Goal: Navigation & Orientation: Find specific page/section

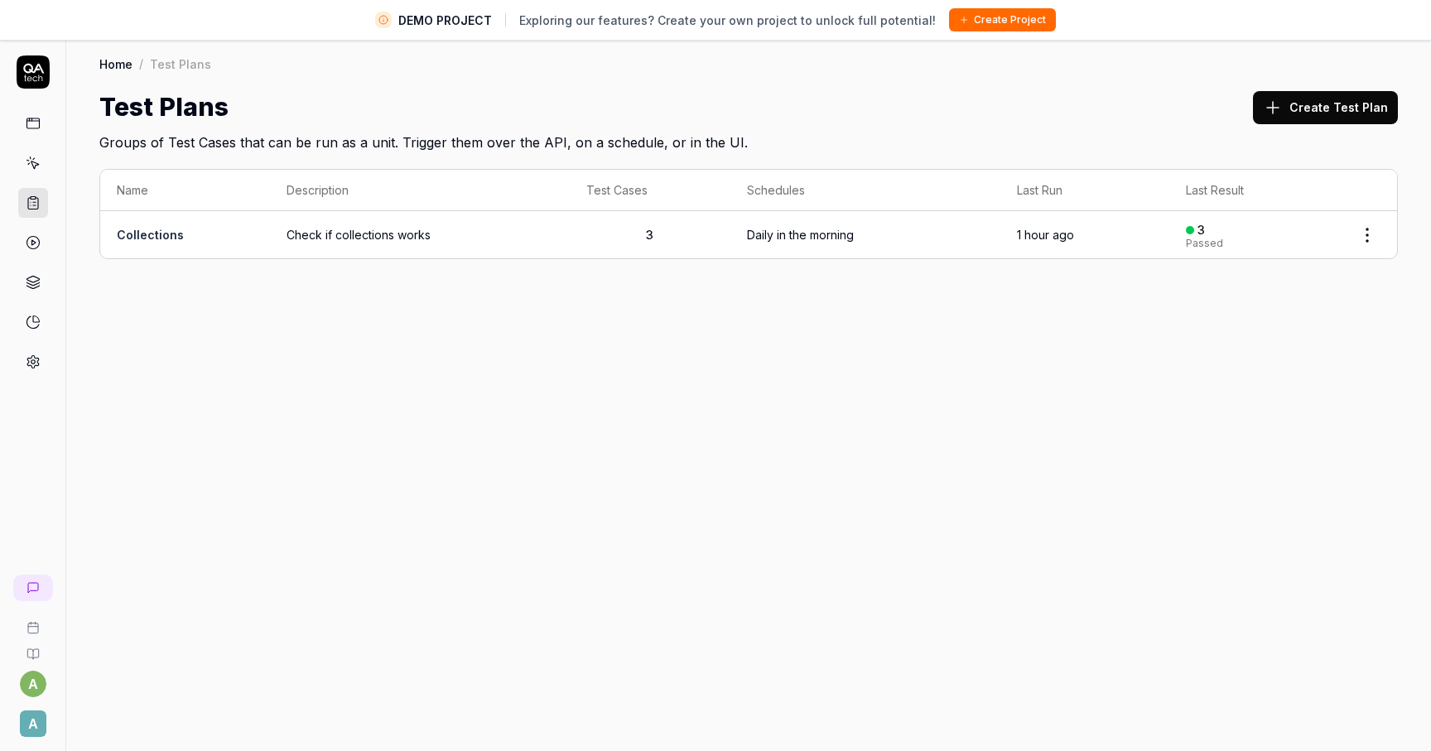
click at [37, 118] on rect at bounding box center [32, 123] width 12 height 10
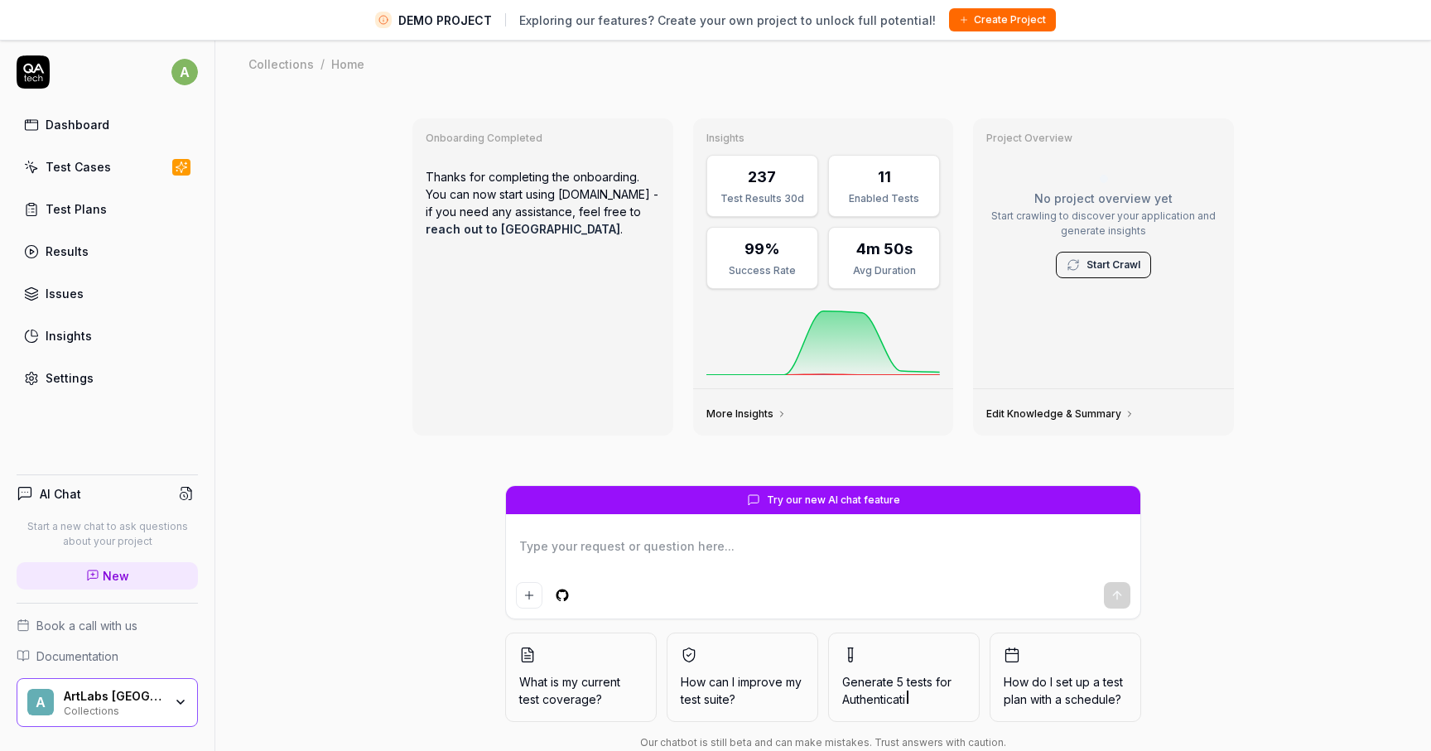
click at [177, 700] on icon "button" at bounding box center [180, 701] width 7 height 3
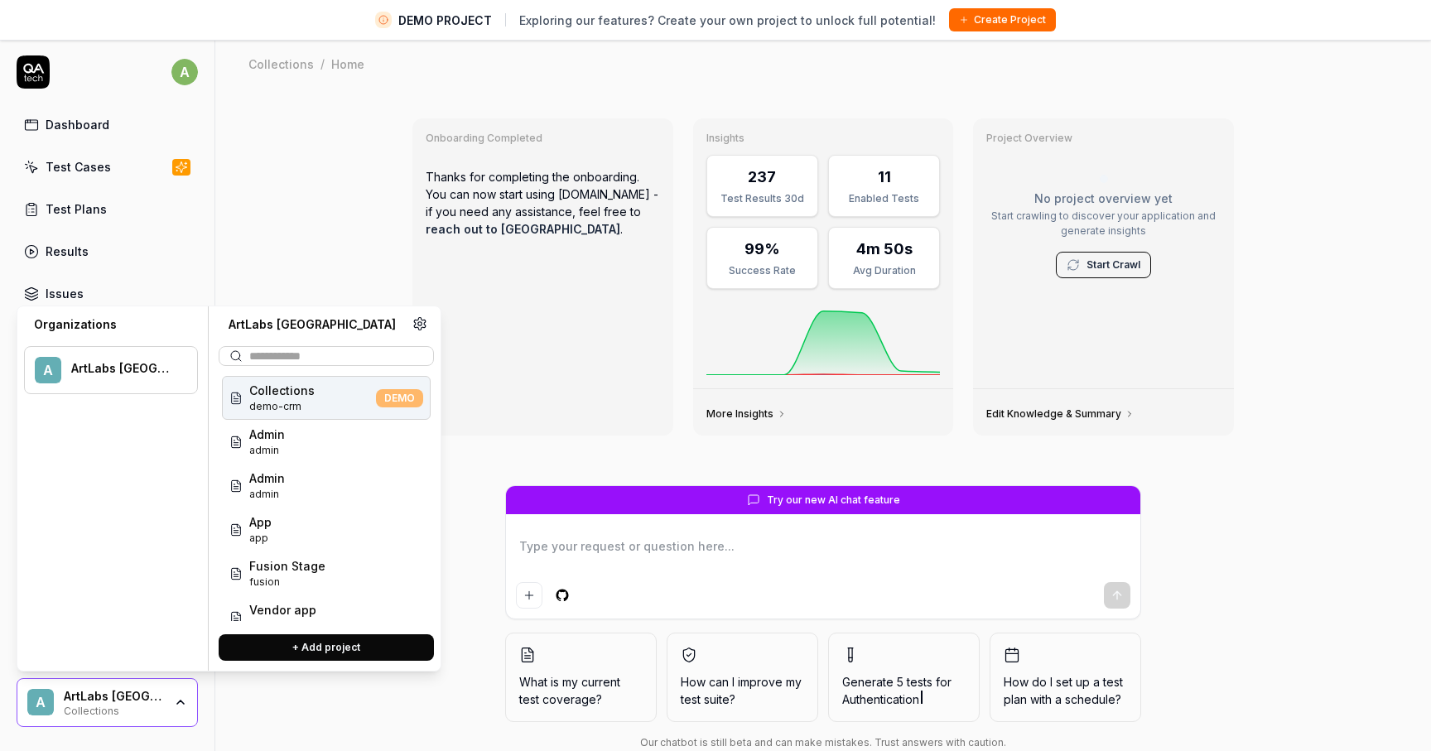
click at [303, 260] on div "Onboarding Completed Thanks for completing the onboarding. You can now start us…" at bounding box center [822, 439] width 1215 height 701
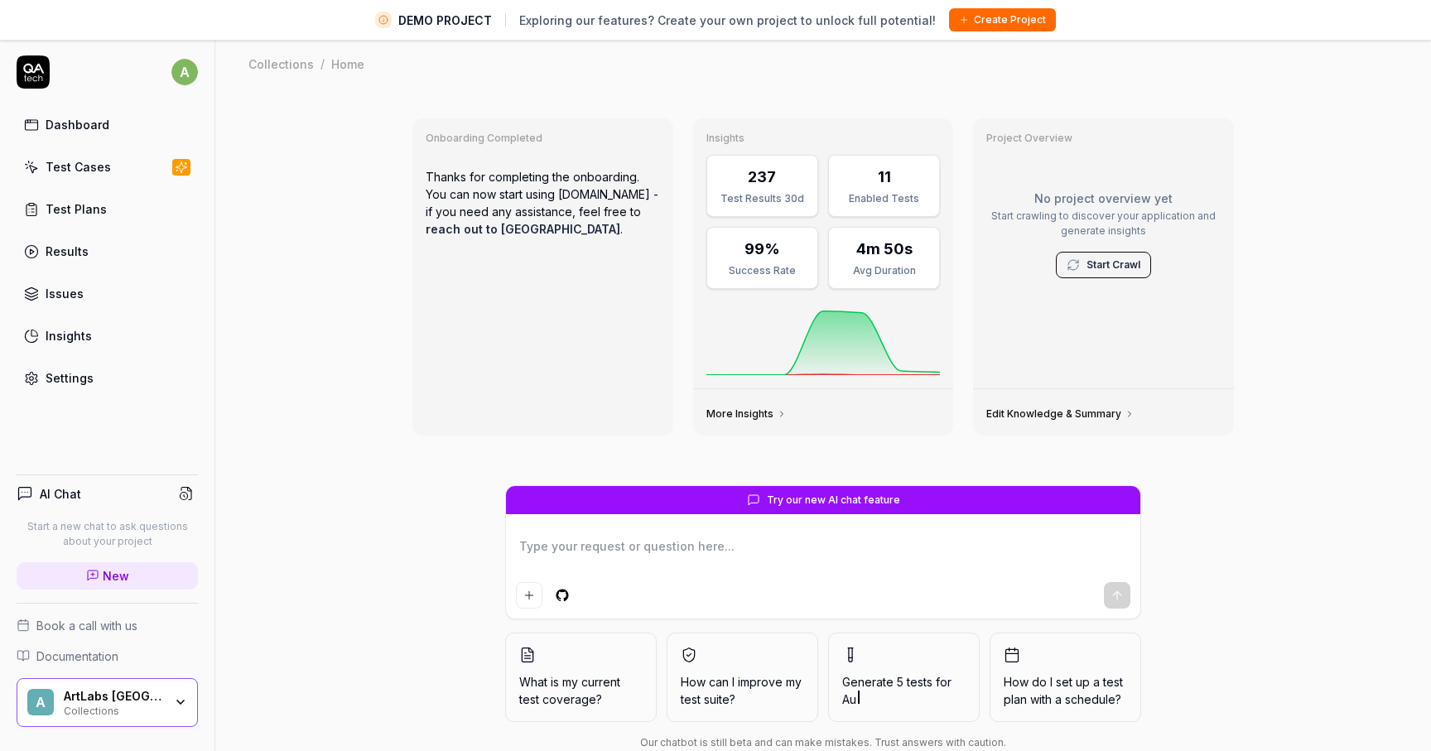
type textarea "*"
click at [119, 169] on link "Test Cases" at bounding box center [107, 167] width 181 height 32
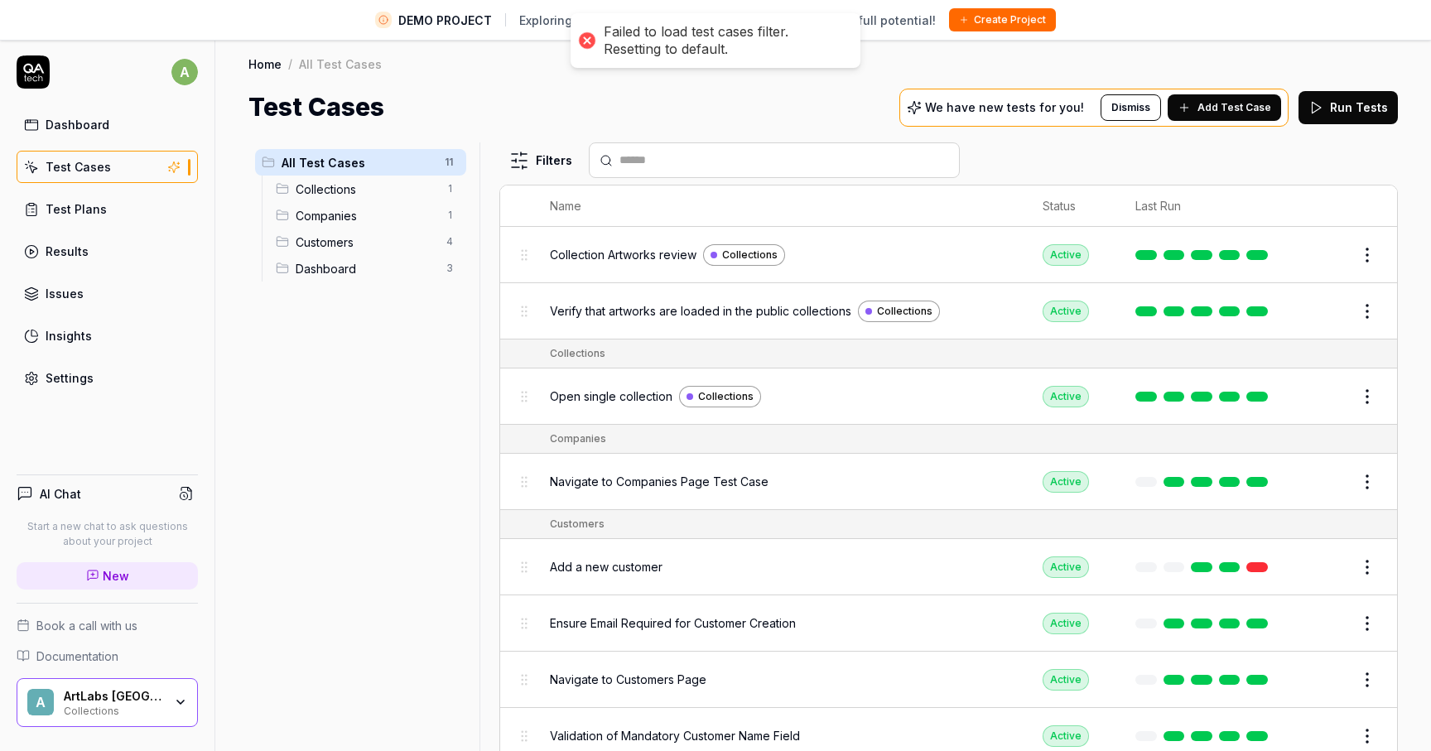
click at [339, 461] on div "All Test Cases 11 Collections 1 Companies 1 Customers 4 Dashboard 3" at bounding box center [360, 456] width 224 height 628
